Goal: Task Accomplishment & Management: Manage account settings

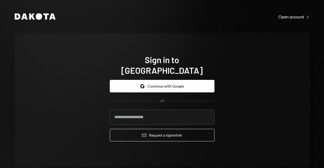
type input "**********"
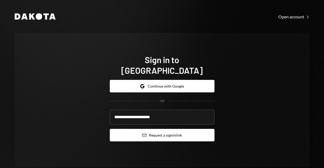
click at [156, 129] on button "Email Request a sign in link" at bounding box center [162, 135] width 105 height 13
click at [157, 129] on button "Email Request a sign in link" at bounding box center [162, 135] width 105 height 13
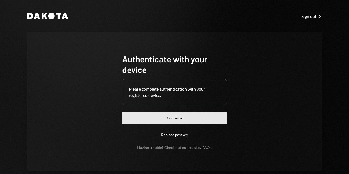
click at [184, 120] on button "Continue" at bounding box center [174, 118] width 105 height 13
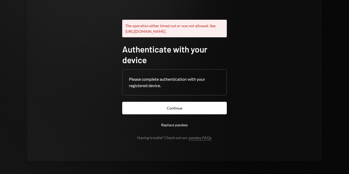
click at [175, 124] on button "Replace passkey" at bounding box center [174, 125] width 105 height 13
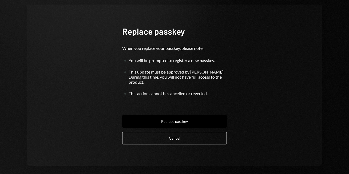
click at [175, 117] on button "Replace passkey" at bounding box center [174, 121] width 105 height 13
click at [172, 116] on button "Replace passkey" at bounding box center [174, 121] width 105 height 13
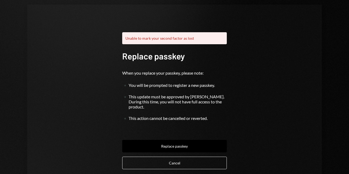
scroll to position [12, 0]
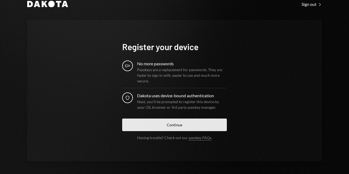
click at [167, 127] on button "Continue" at bounding box center [174, 125] width 105 height 13
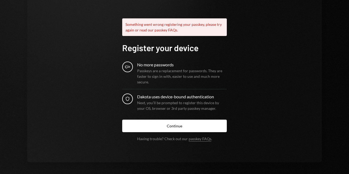
scroll to position [42, 0]
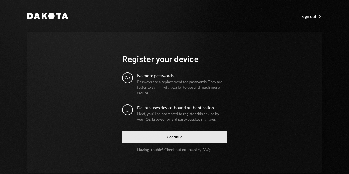
click at [186, 137] on button "Continue" at bounding box center [174, 137] width 105 height 13
